Goal: Task Accomplishment & Management: Use online tool/utility

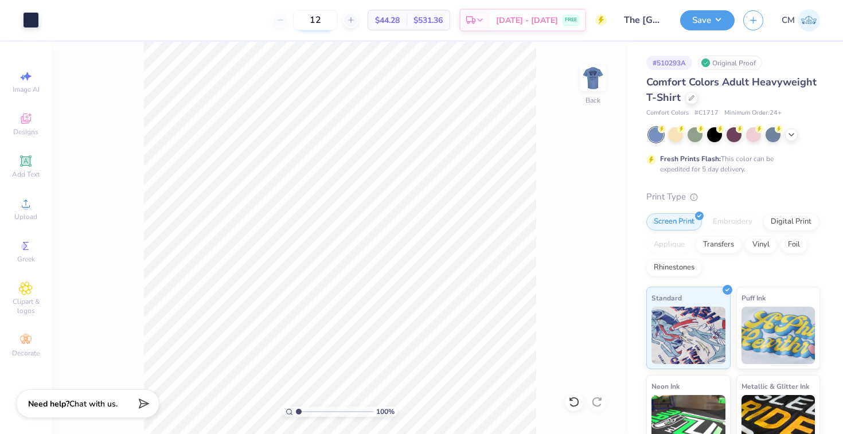
click at [338, 14] on input "12" at bounding box center [315, 20] width 45 height 21
type input "1"
type input "36"
click at [690, 102] on div at bounding box center [692, 97] width 13 height 13
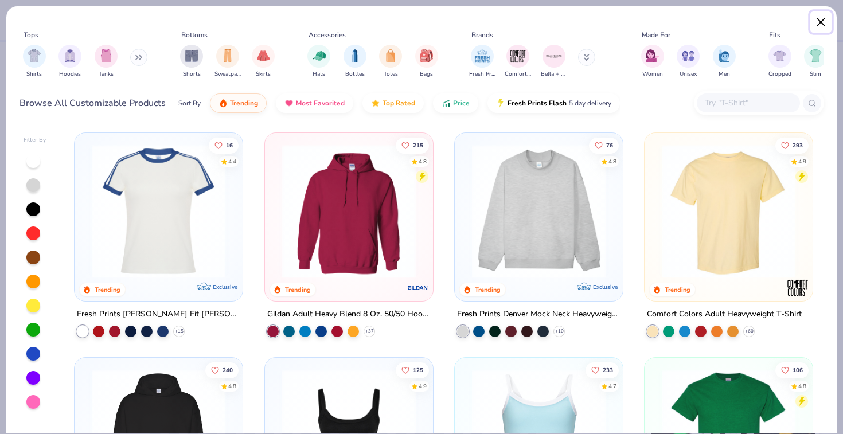
click at [827, 24] on button "Close" at bounding box center [822, 22] width 22 height 22
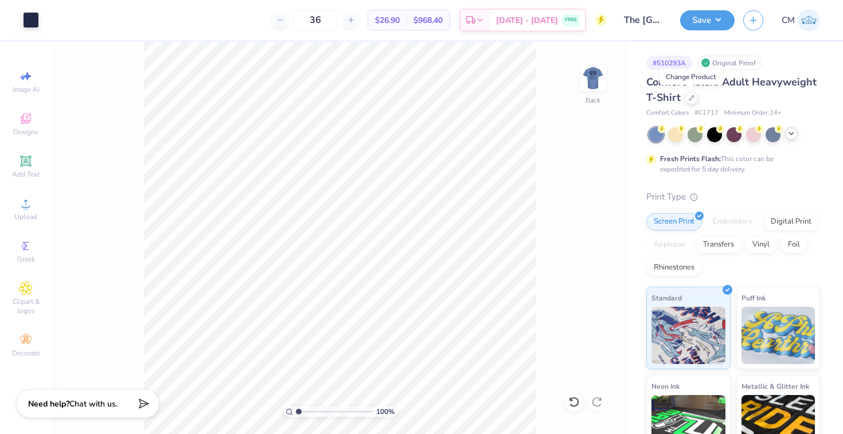
click at [792, 134] on polyline at bounding box center [791, 134] width 5 height 2
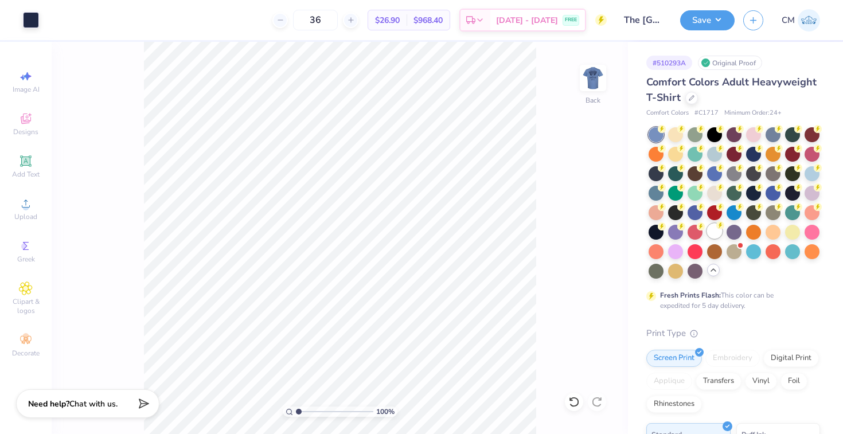
click at [718, 235] on div at bounding box center [714, 231] width 15 height 15
click at [38, 15] on div at bounding box center [31, 19] width 16 height 16
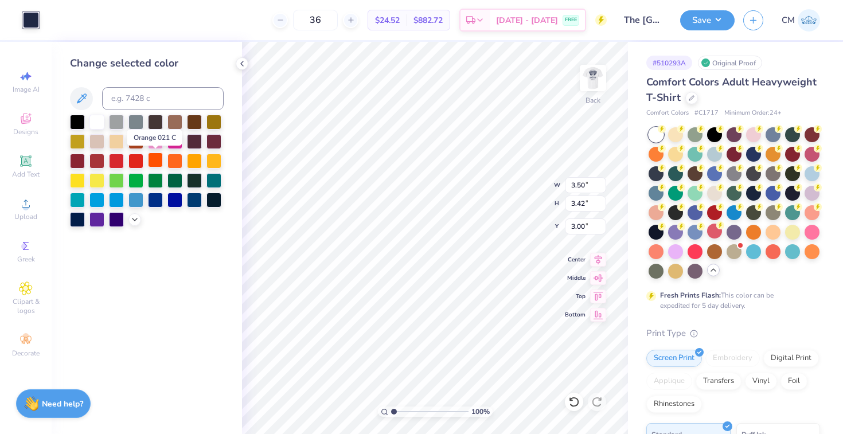
click at [155, 157] on div at bounding box center [155, 160] width 15 height 15
click at [178, 157] on div at bounding box center [175, 160] width 15 height 15
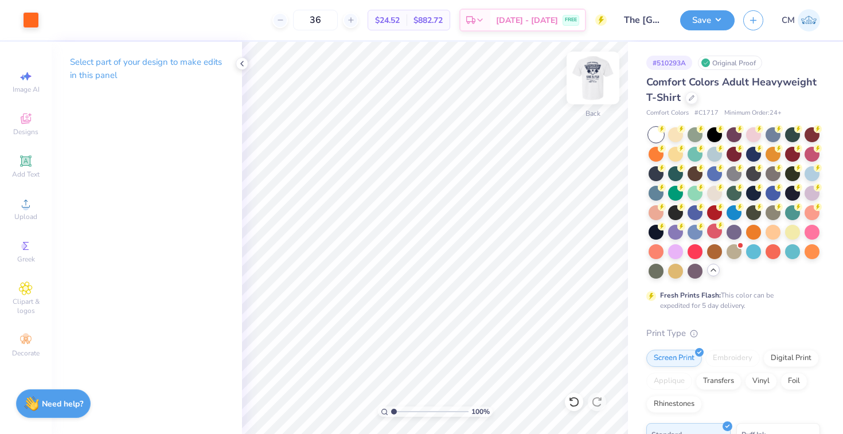
click at [593, 79] on img at bounding box center [593, 78] width 46 height 46
click at [37, 18] on div at bounding box center [31, 19] width 16 height 16
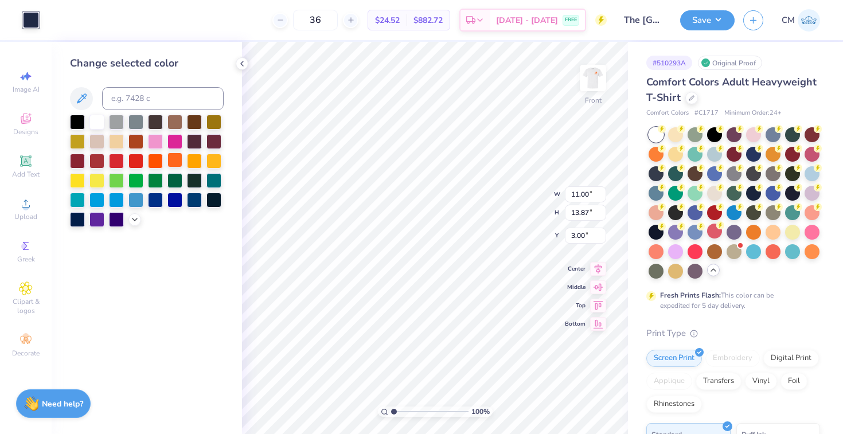
click at [177, 159] on div at bounding box center [175, 160] width 15 height 15
click at [135, 221] on icon at bounding box center [134, 218] width 9 height 9
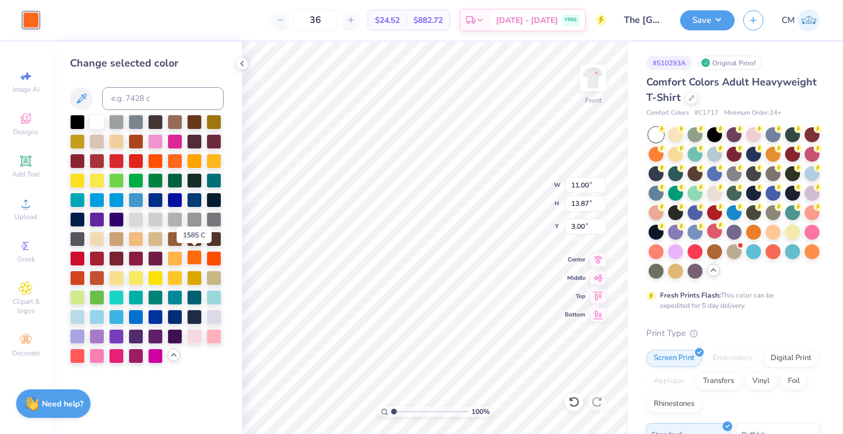
click at [198, 256] on div at bounding box center [194, 257] width 15 height 15
click at [195, 256] on div at bounding box center [194, 257] width 15 height 15
click at [169, 154] on div at bounding box center [175, 160] width 15 height 15
click at [196, 260] on div at bounding box center [194, 257] width 15 height 15
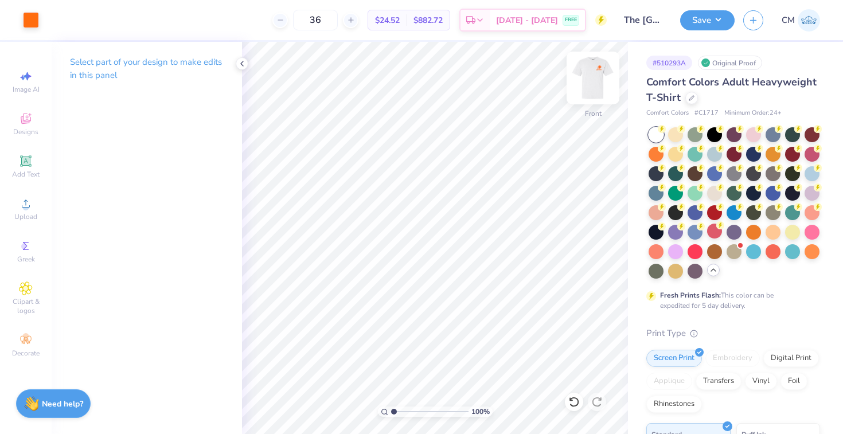
click at [593, 84] on img at bounding box center [593, 78] width 46 height 46
click at [38, 17] on div at bounding box center [31, 19] width 16 height 16
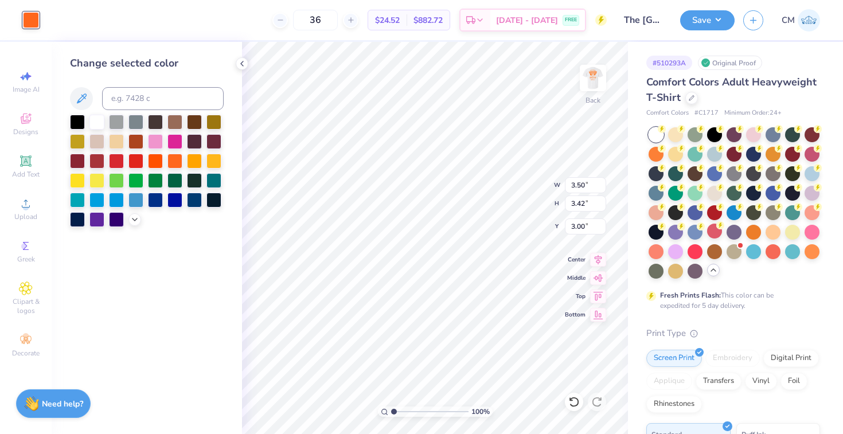
click at [135, 209] on div at bounding box center [147, 171] width 154 height 112
click at [137, 215] on icon at bounding box center [134, 218] width 9 height 9
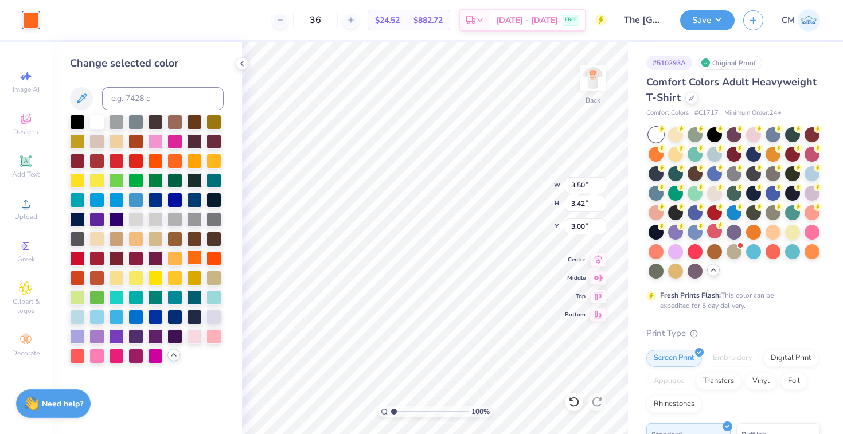
click at [197, 258] on div at bounding box center [194, 257] width 15 height 15
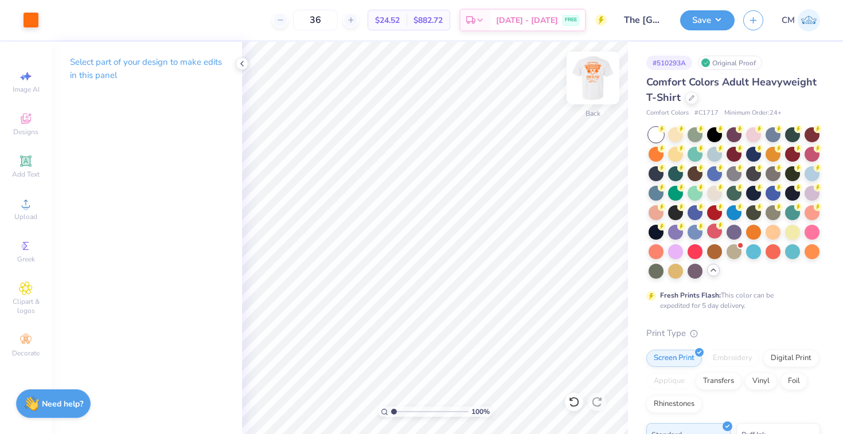
click at [594, 72] on img at bounding box center [593, 78] width 46 height 46
click at [595, 79] on img at bounding box center [593, 78] width 46 height 46
click at [715, 23] on button "Save" at bounding box center [707, 19] width 55 height 20
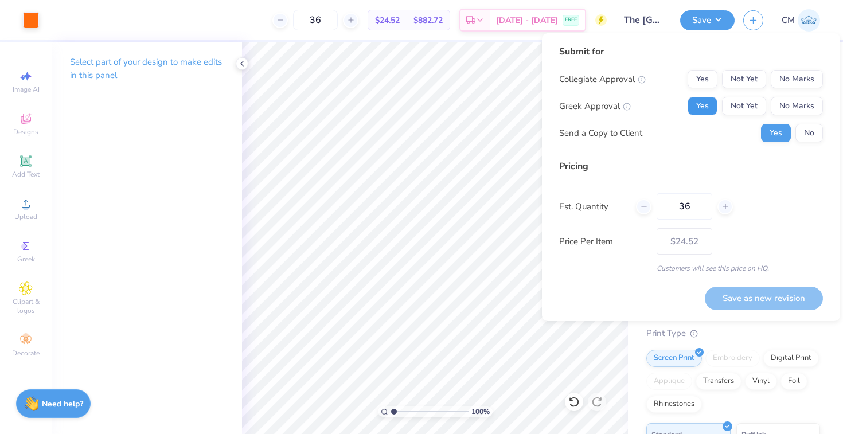
click at [694, 102] on button "Yes" at bounding box center [703, 106] width 30 height 18
click at [799, 80] on button "No Marks" at bounding box center [797, 79] width 52 height 18
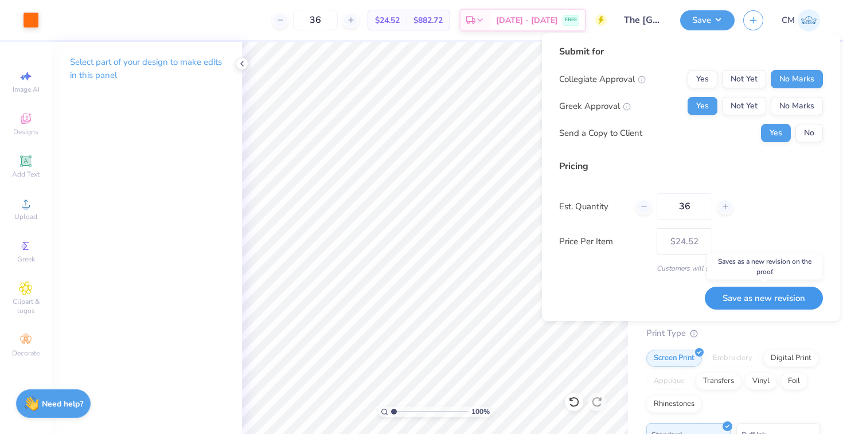
click at [754, 297] on button "Save as new revision" at bounding box center [764, 299] width 118 height 24
type input "$24.52"
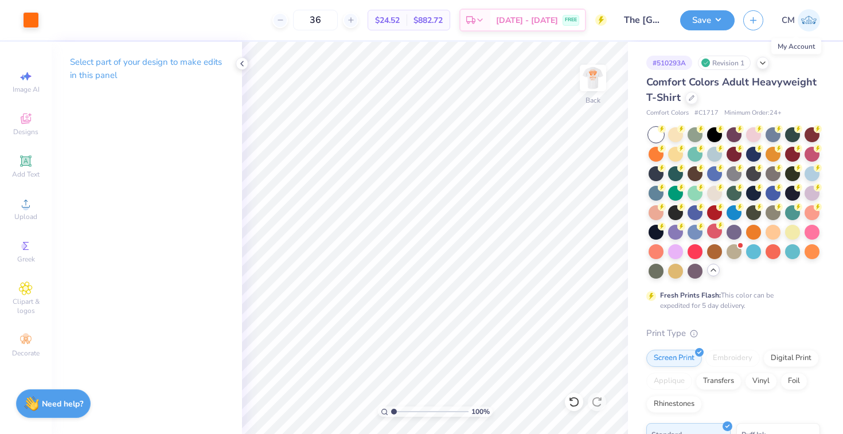
click at [815, 17] on img at bounding box center [809, 20] width 22 height 22
